Goal: Book appointment/travel/reservation

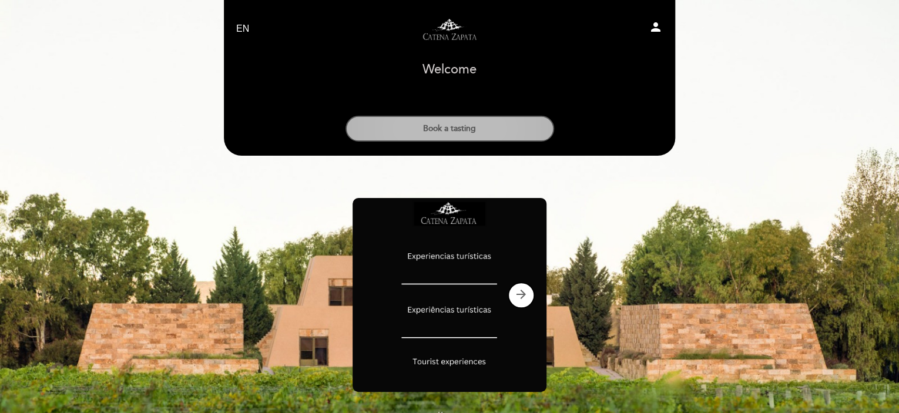
click at [472, 126] on button "Book a tasting" at bounding box center [449, 129] width 209 height 26
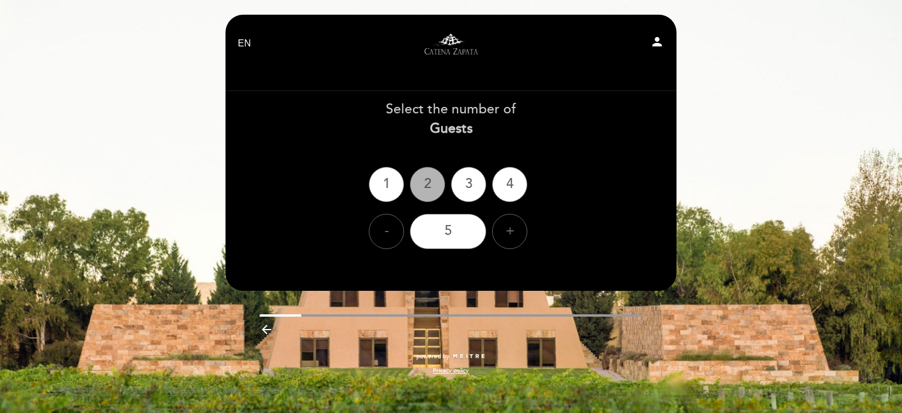
click at [432, 186] on div "2" at bounding box center [427, 184] width 35 height 35
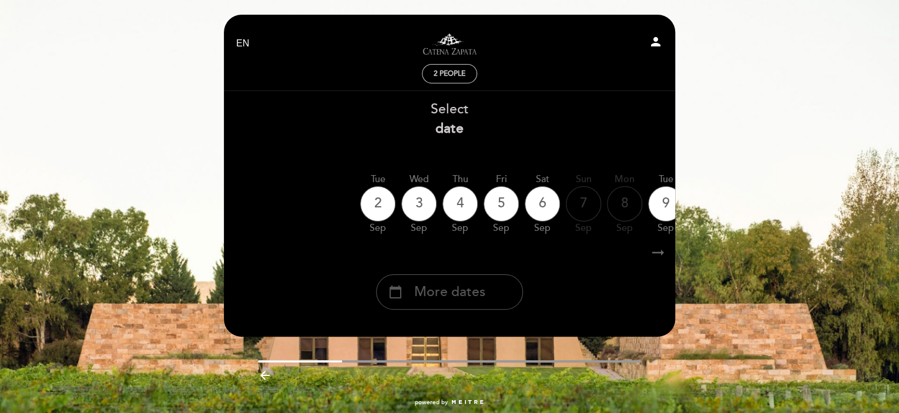
click at [451, 290] on span "More dates" at bounding box center [449, 292] width 71 height 19
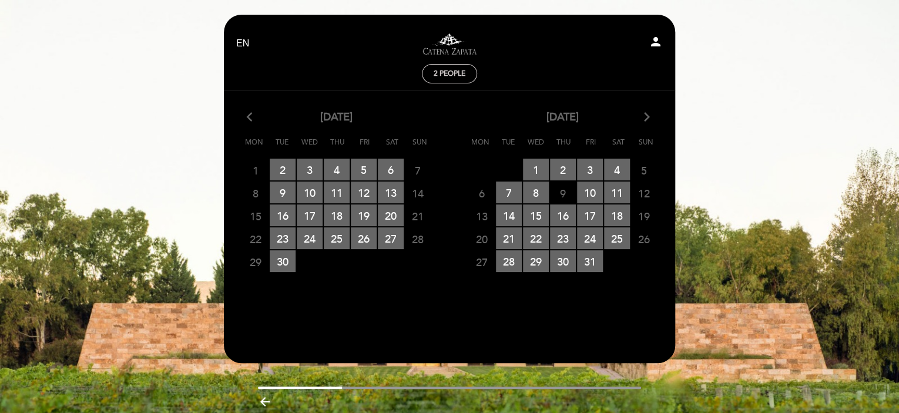
click at [648, 119] on icon "arrow_forward_ios" at bounding box center [647, 117] width 11 height 15
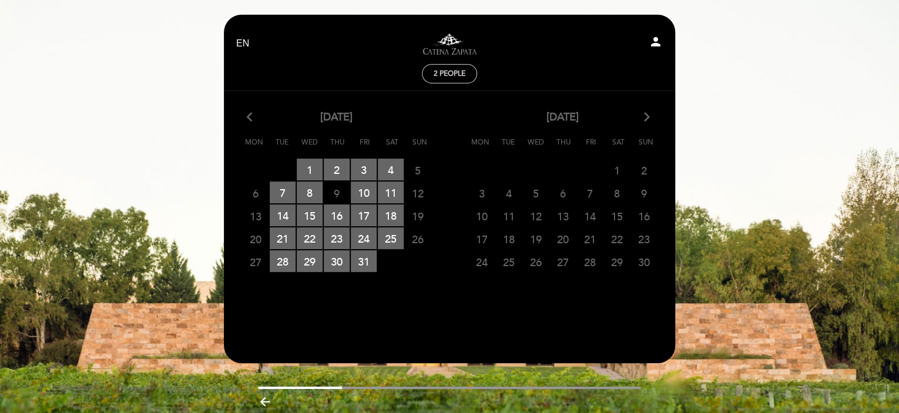
click at [563, 194] on span "6" at bounding box center [563, 193] width 26 height 22
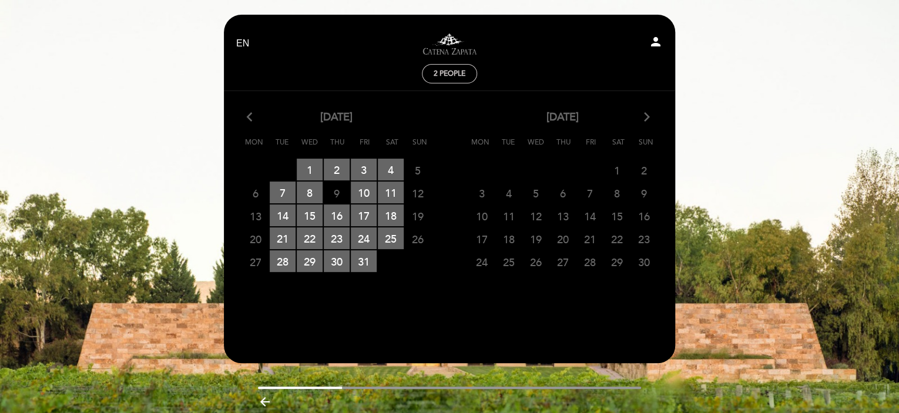
click at [563, 194] on span "6" at bounding box center [563, 193] width 26 height 22
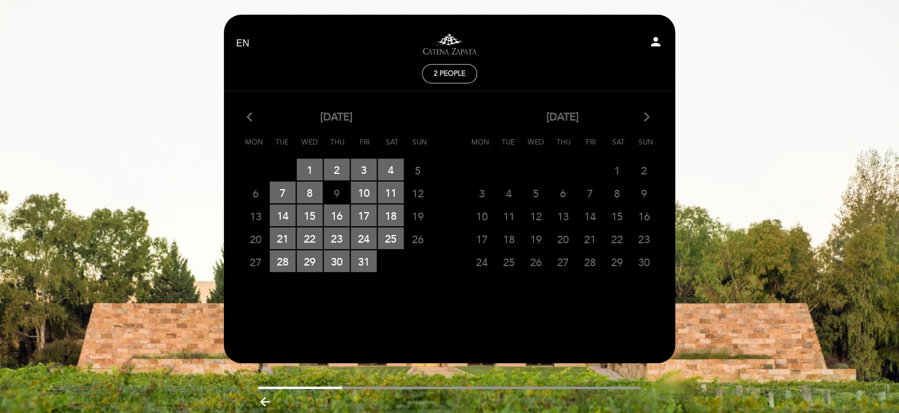
click at [563, 194] on span "6" at bounding box center [563, 193] width 26 height 22
click at [106, 206] on div "EN ES PT Visitas y degustaciones en La Pirámide person 2 people Welcome Welcome…" at bounding box center [449, 229] width 899 height 459
click at [644, 116] on icon "arrow_forward_ios" at bounding box center [647, 117] width 11 height 15
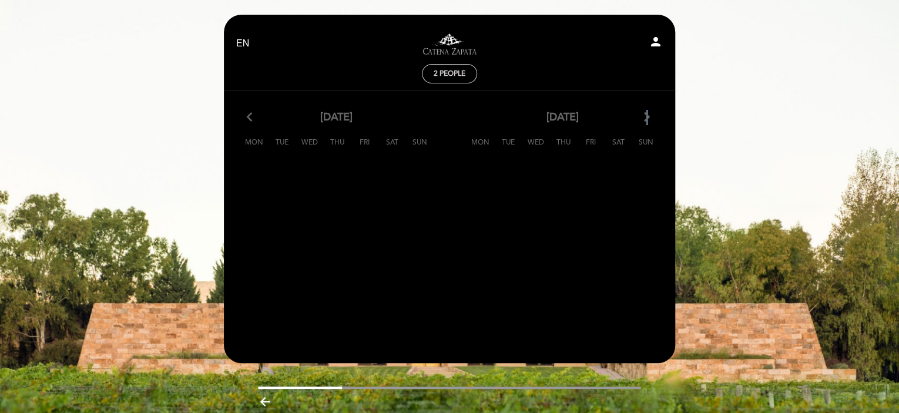
click at [644, 117] on icon "arrow_forward_ios" at bounding box center [647, 117] width 11 height 15
click at [247, 122] on icon "arrow_back_ios" at bounding box center [252, 117] width 11 height 15
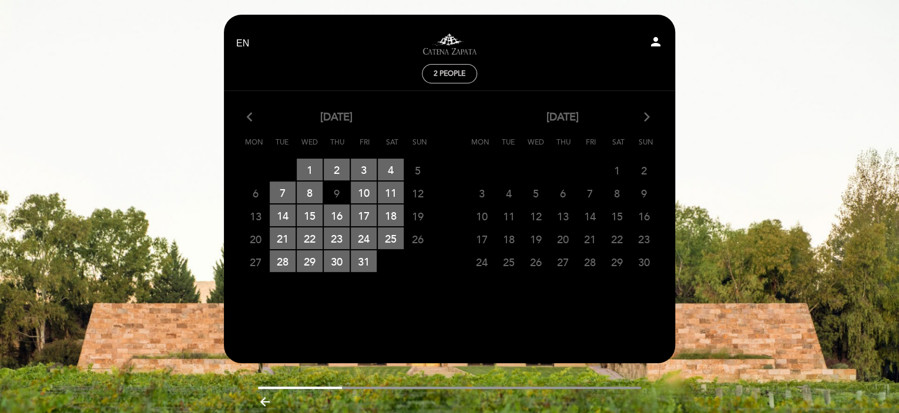
click at [642, 119] on icon "arrow_forward_ios" at bounding box center [647, 117] width 11 height 15
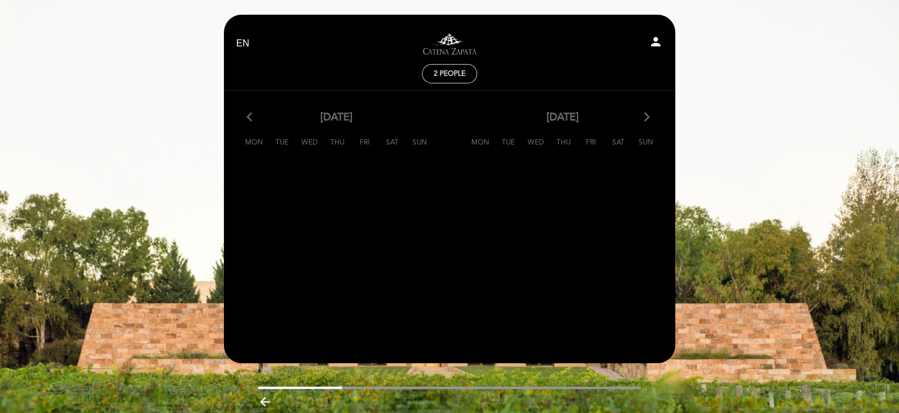
click at [252, 115] on icon "arrow_back_ios" at bounding box center [252, 117] width 11 height 15
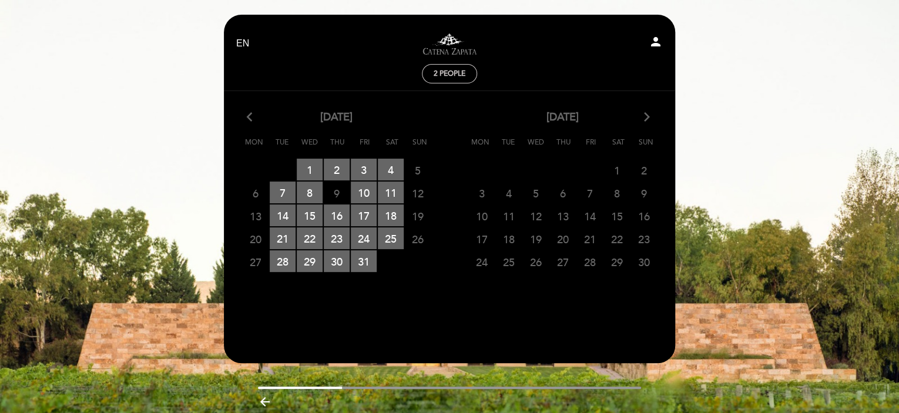
click at [134, 218] on div "EN ES PT Visitas y degustaciones en La Pirámide person 2 people Welcome Welcome…" at bounding box center [449, 229] width 899 height 459
click at [259, 400] on icon "arrow_backward" at bounding box center [265, 402] width 14 height 14
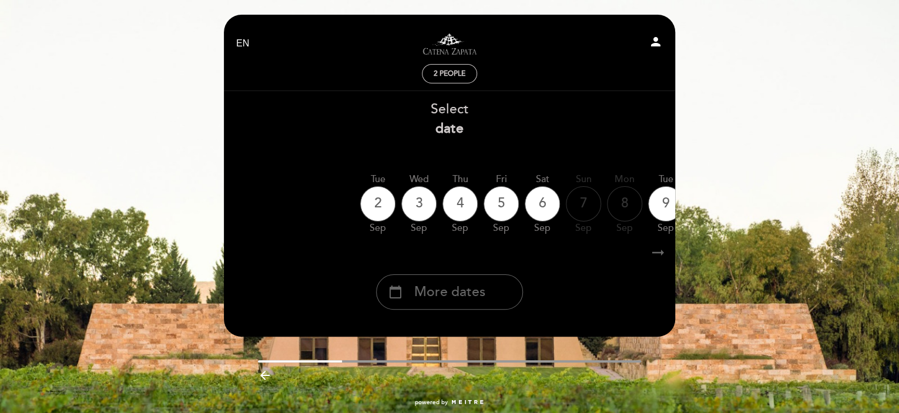
click at [268, 377] on icon "arrow_backward" at bounding box center [265, 375] width 14 height 14
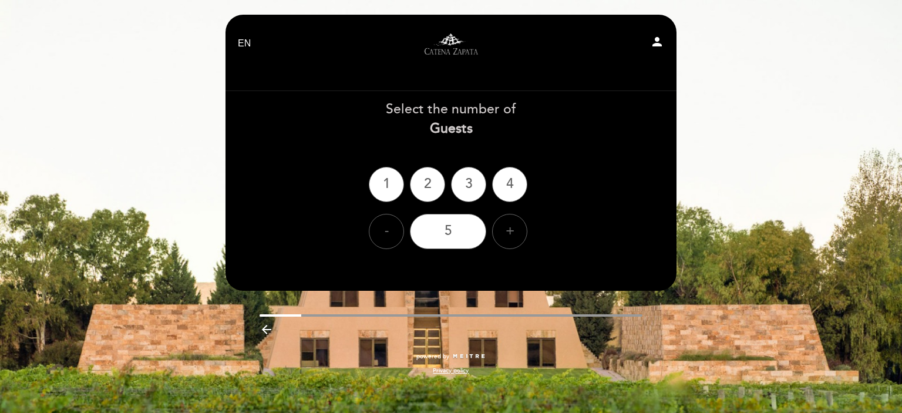
click at [263, 323] on icon "arrow_backward" at bounding box center [267, 330] width 14 height 14
